Goal: Task Accomplishment & Management: Complete application form

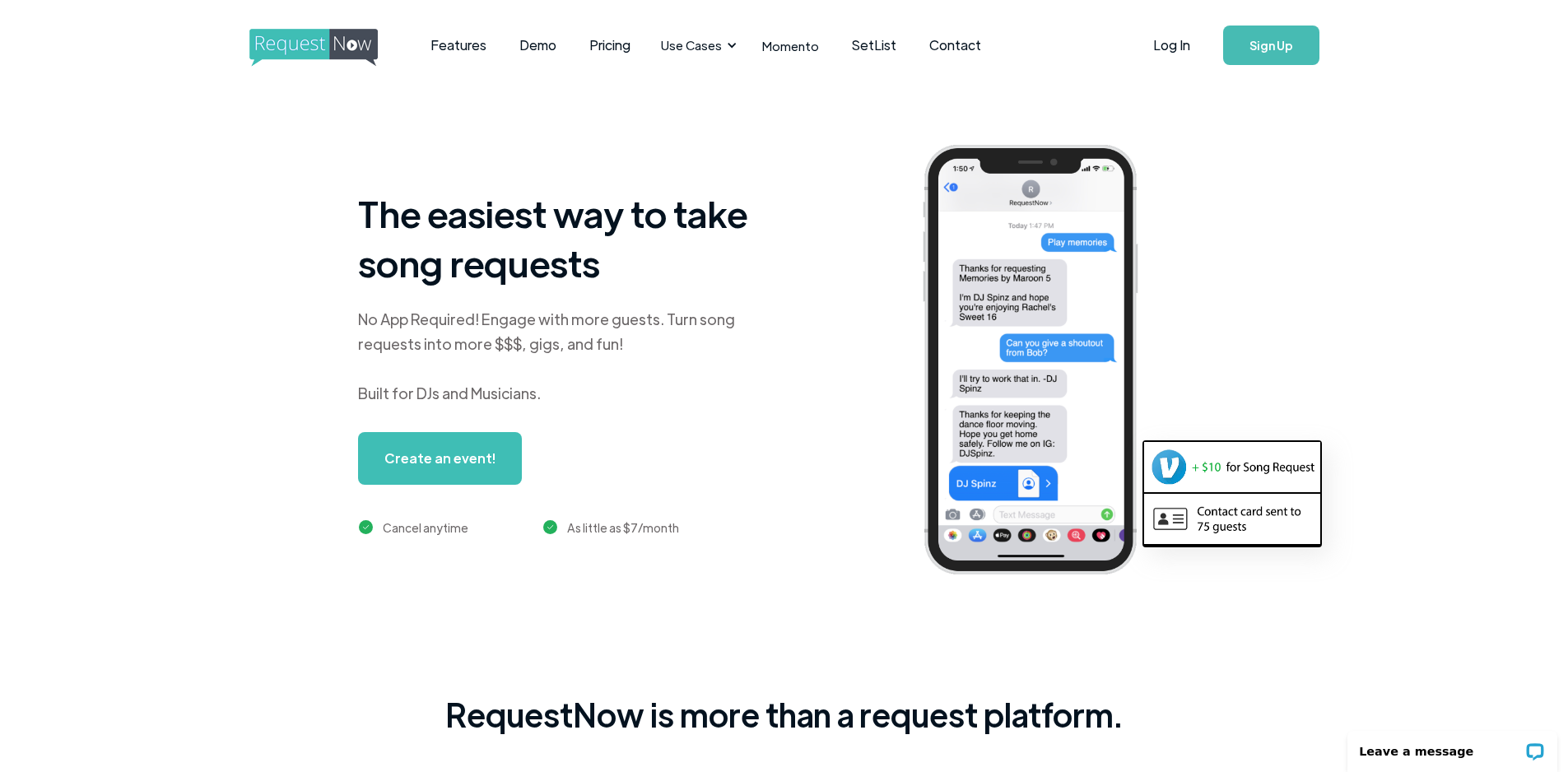
click at [1264, 40] on link "Sign Up" at bounding box center [1272, 45] width 97 height 40
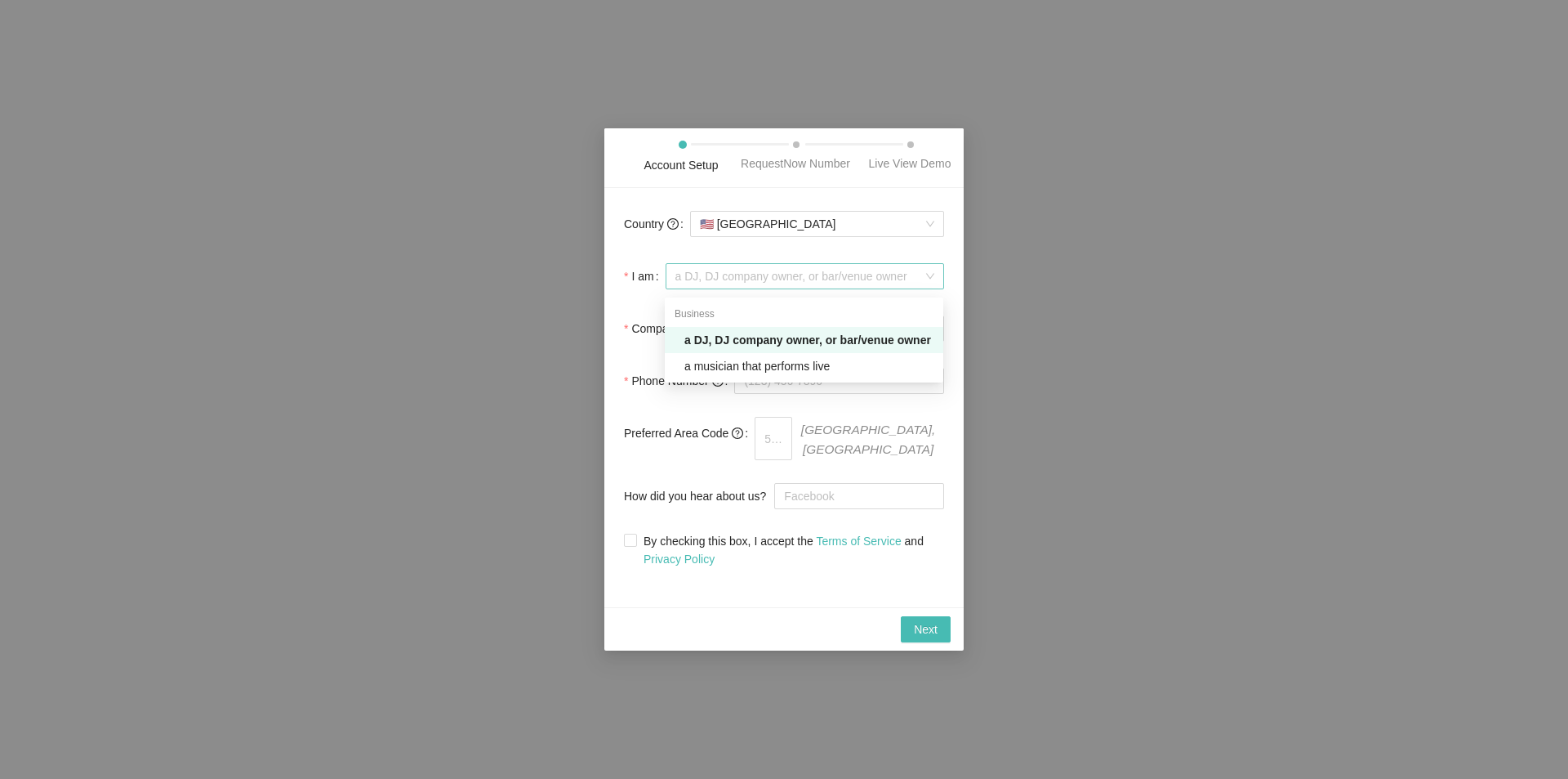
click at [700, 275] on span "a DJ, DJ company owner, or bar/venue owner" at bounding box center [805, 276] width 259 height 24
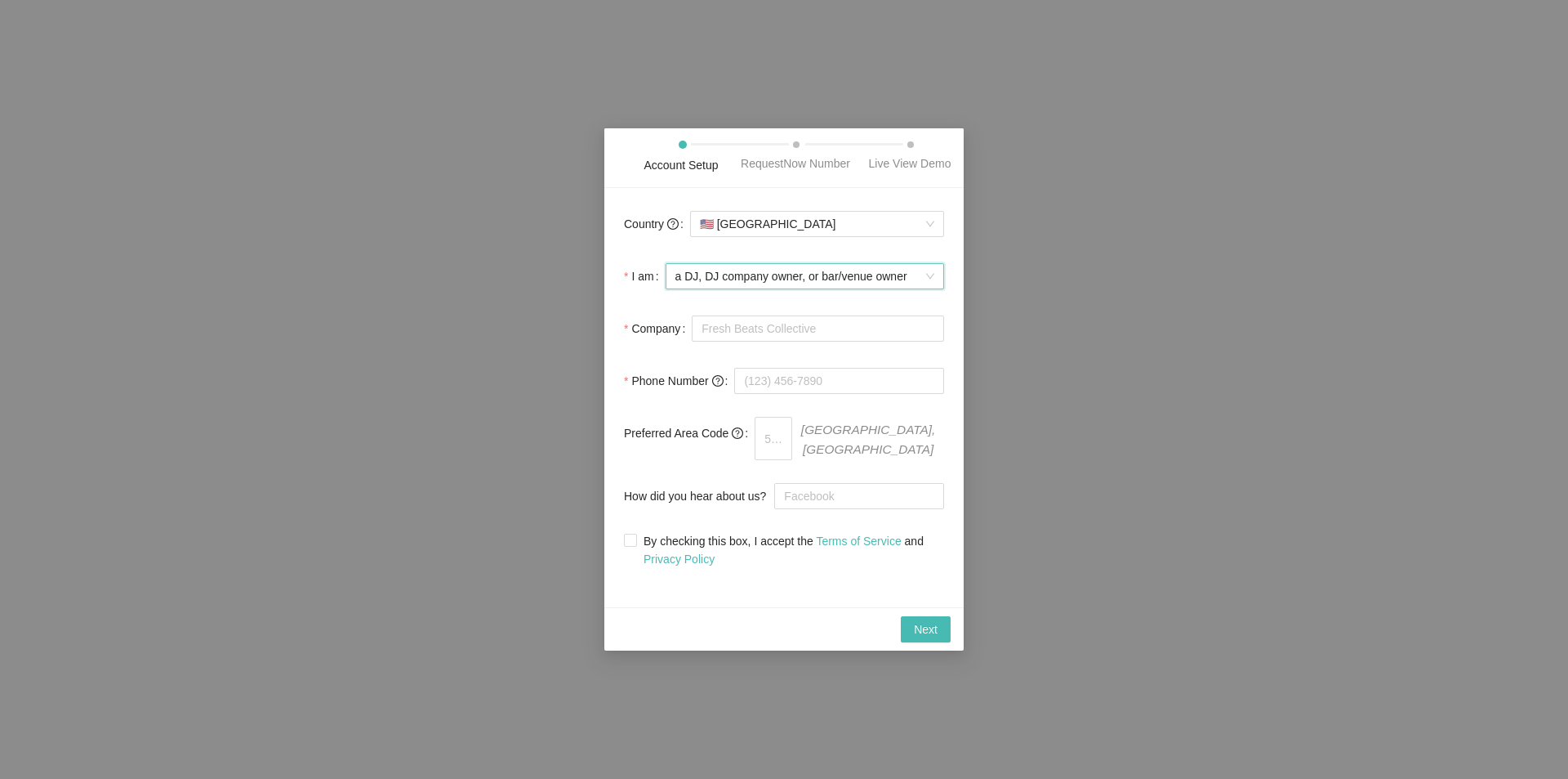
click at [710, 284] on span "a DJ, DJ company owner, or bar/venue owner" at bounding box center [805, 276] width 259 height 24
click at [789, 387] on input "tel" at bounding box center [839, 380] width 210 height 26
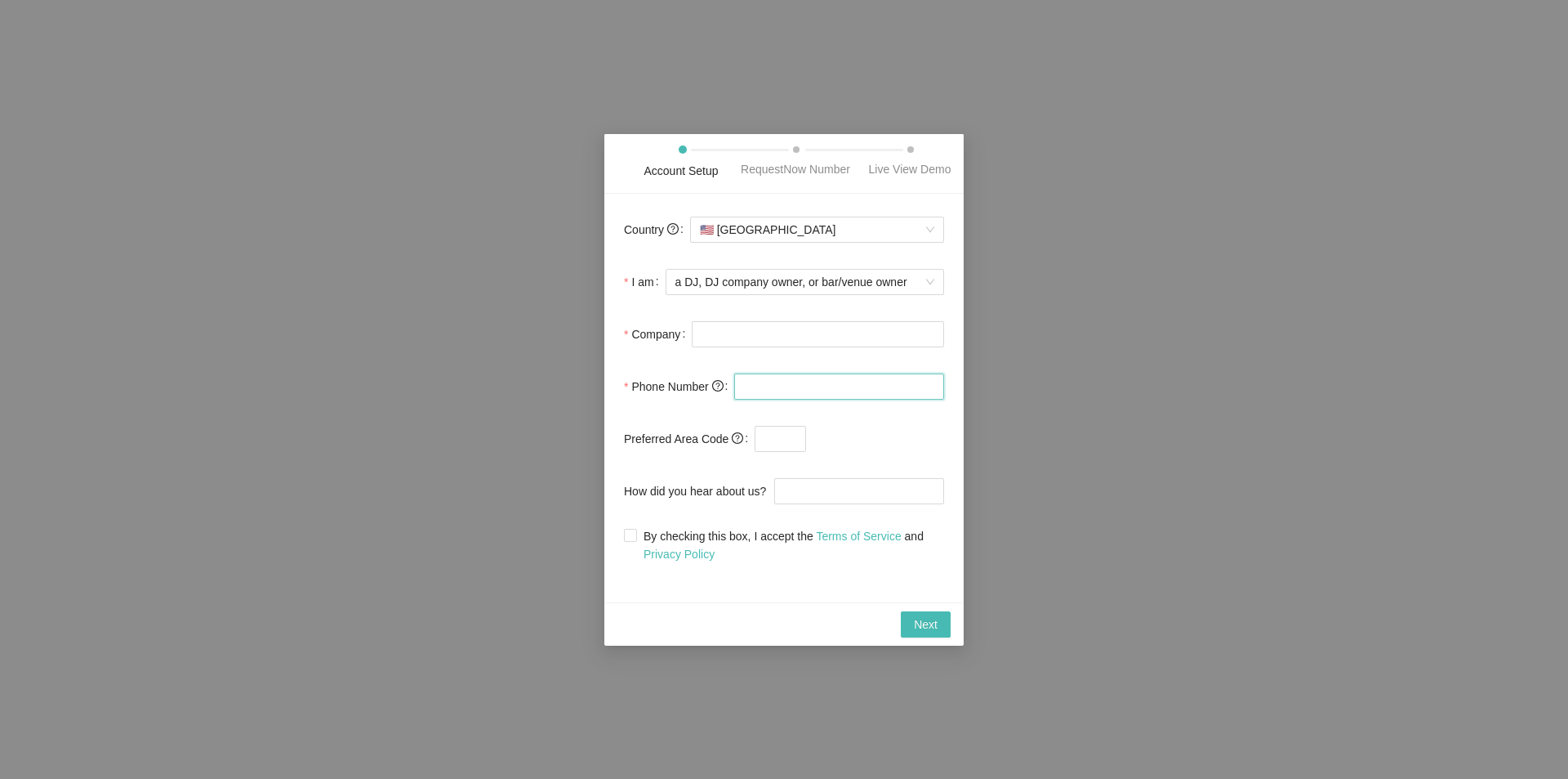
type input "(731) 882-2423"
click at [784, 441] on input "text" at bounding box center [780, 438] width 51 height 26
click at [774, 386] on input "(731) 882-2423" at bounding box center [839, 386] width 210 height 26
click at [783, 434] on input "text" at bounding box center [780, 438] width 51 height 26
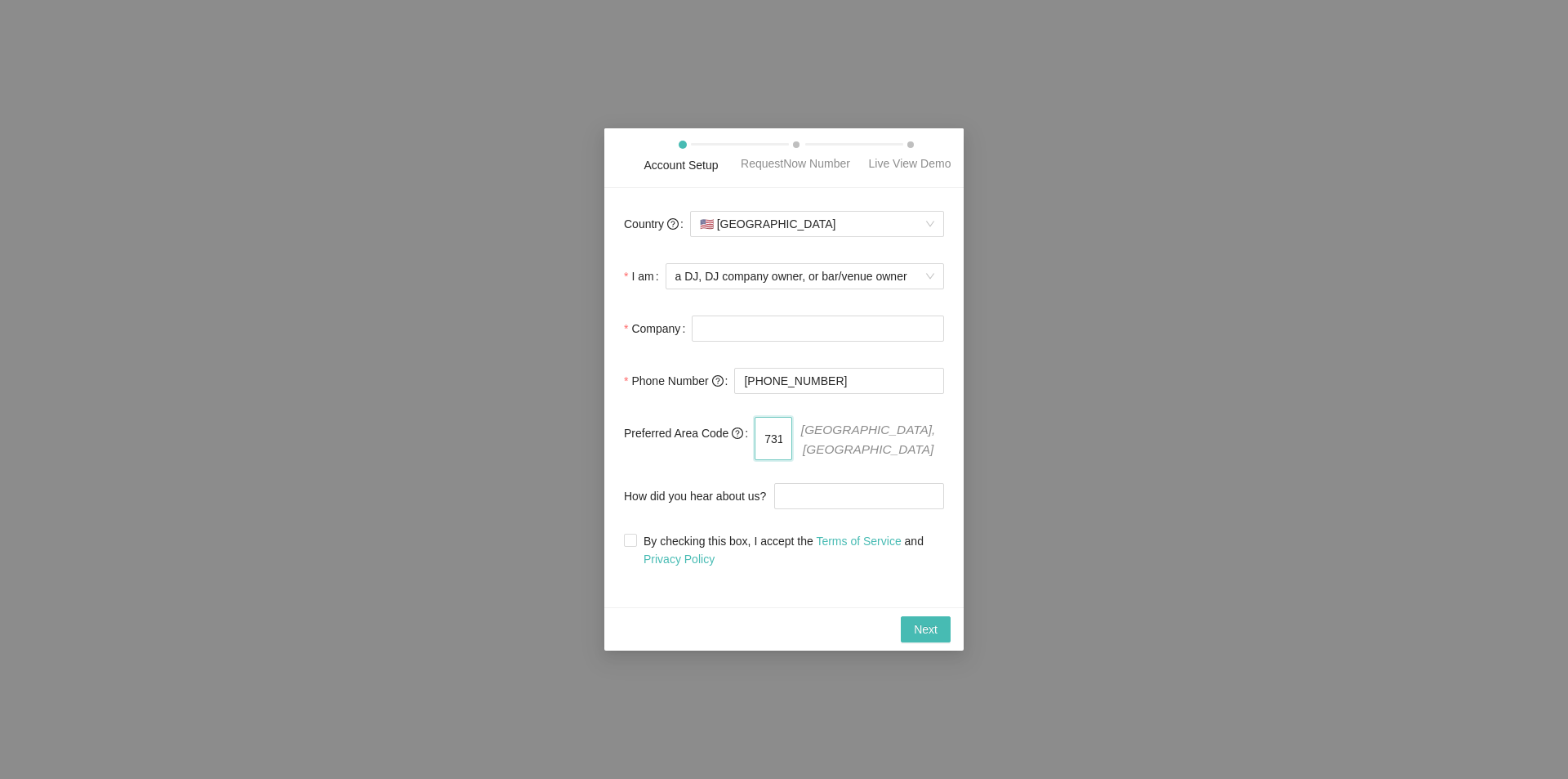
type input "731"
click at [1018, 439] on div "Account Setup RequestNow Number Live View Demo Country 🇺🇸 United States I am a …" at bounding box center [784, 389] width 1568 height 779
click at [871, 493] on input "How did you hear about us?" at bounding box center [859, 495] width 170 height 26
type input "youtube"
click at [744, 543] on span "By checking this box, I accept the Terms of Service and Privacy Policy" at bounding box center [790, 550] width 307 height 36
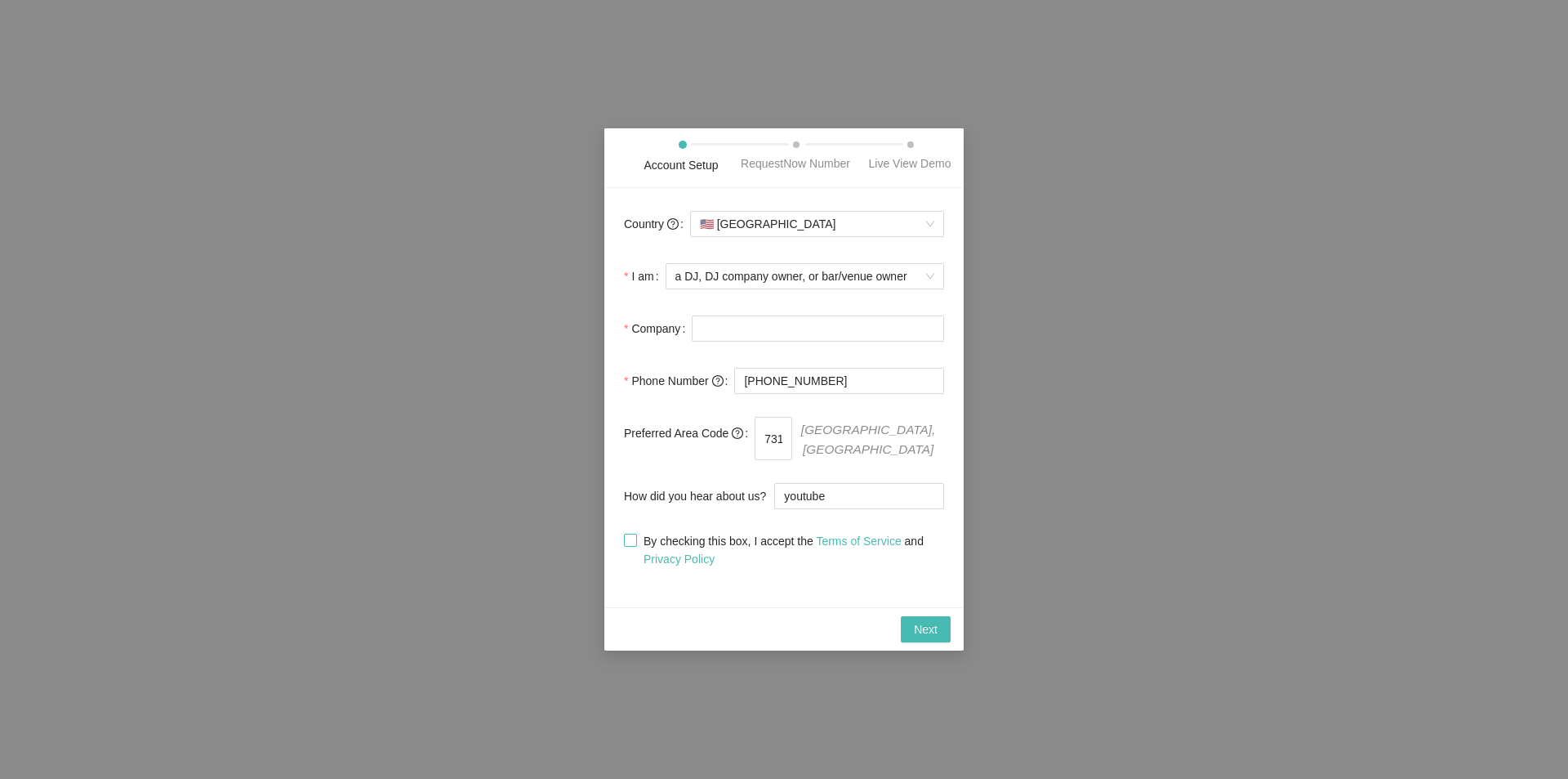
click at [636, 543] on input "By checking this box, I accept the Terms of Service and Privacy Policy" at bounding box center [630, 539] width 12 height 12
checkbox input "true"
click at [930, 621] on span "Next" at bounding box center [926, 629] width 23 height 18
click at [769, 341] on input "Company" at bounding box center [817, 328] width 252 height 26
type input "guessone"
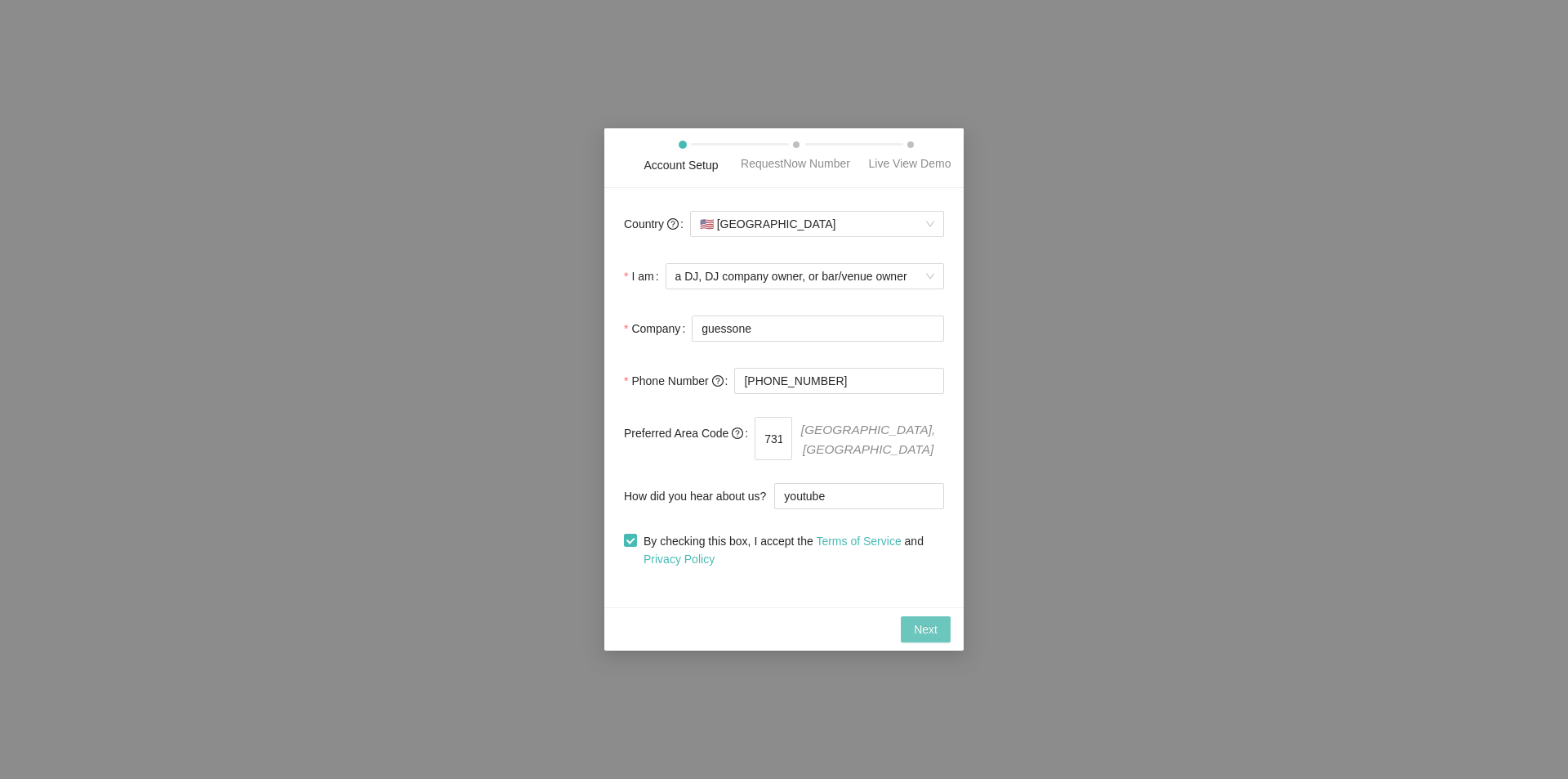
click at [915, 620] on span "Next" at bounding box center [926, 629] width 23 height 18
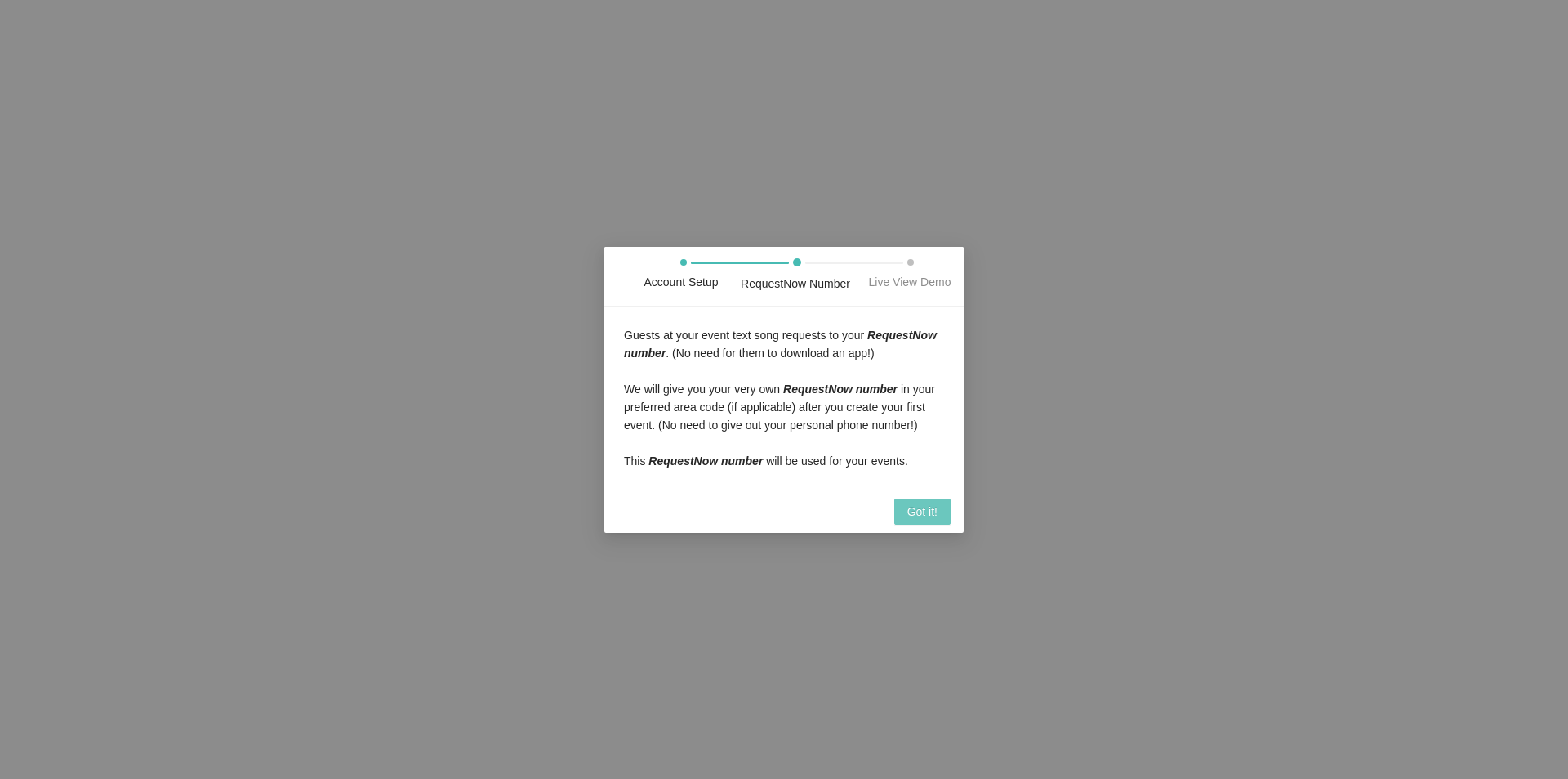
click at [944, 516] on button "Got it!" at bounding box center [922, 511] width 56 height 26
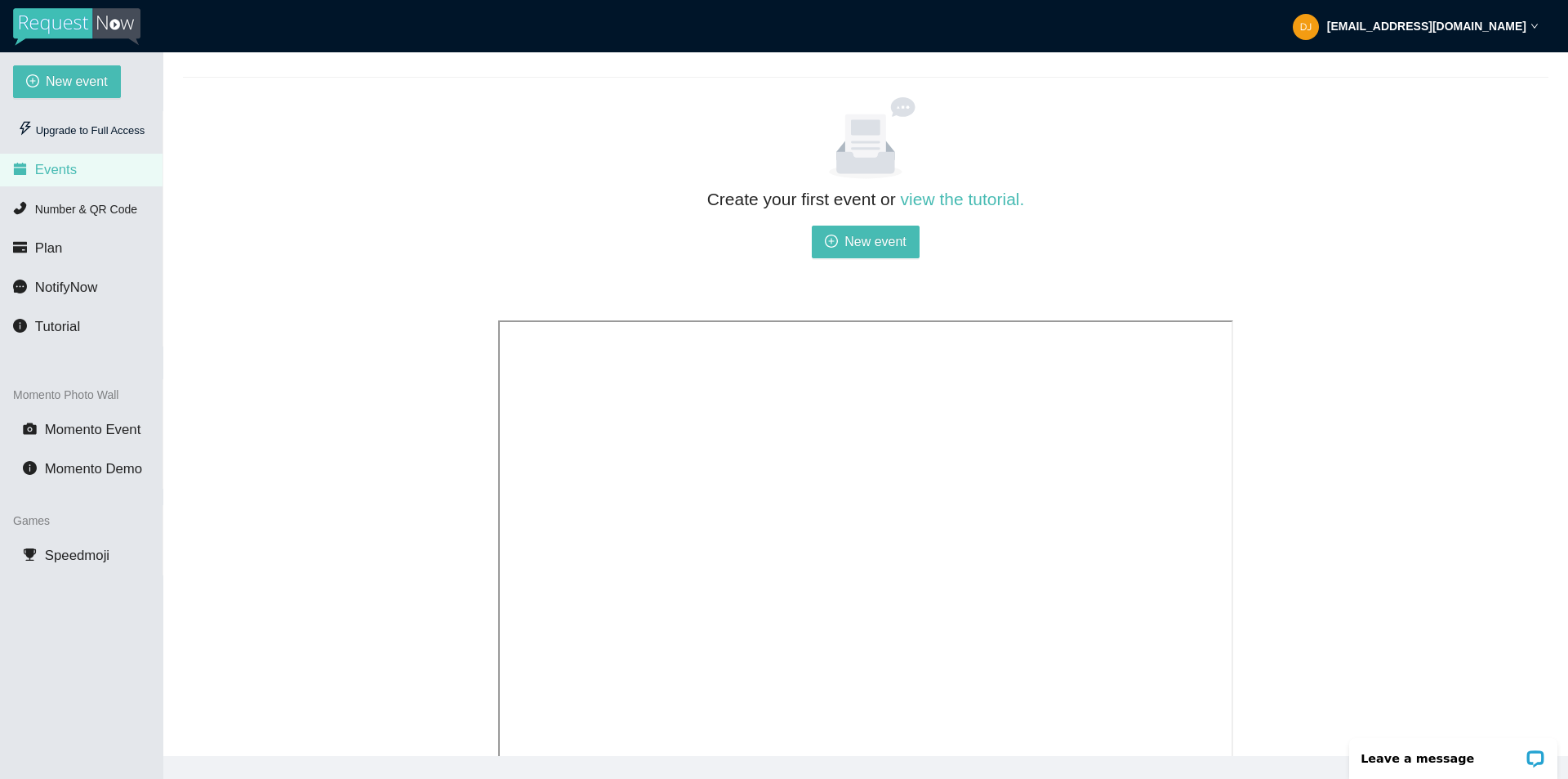
scroll to position [264, 0]
